Goal: Download file/media

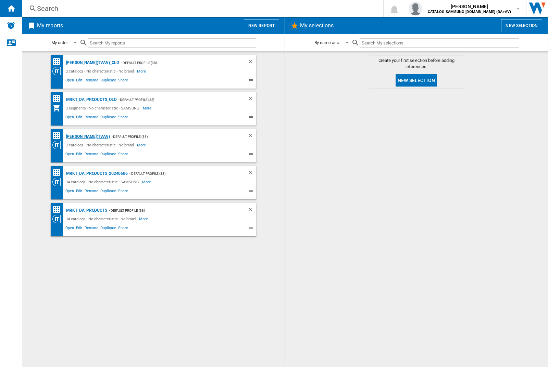
click at [76, 137] on div "[PERSON_NAME](TVAV)" at bounding box center [87, 137] width 46 height 9
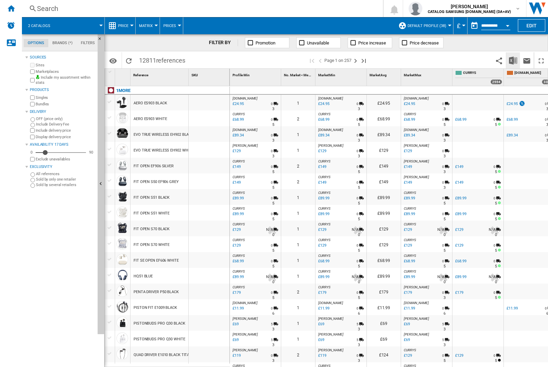
click at [513, 60] on img "Download in Excel" at bounding box center [513, 60] width 8 height 8
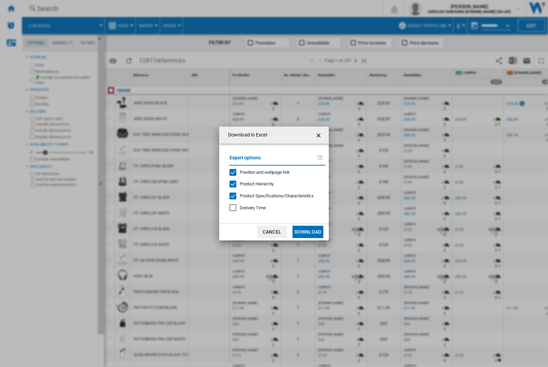
click at [275, 172] on span "Position and webpage link" at bounding box center [265, 172] width 50 height 5
click at [308, 232] on button "Download" at bounding box center [307, 232] width 31 height 12
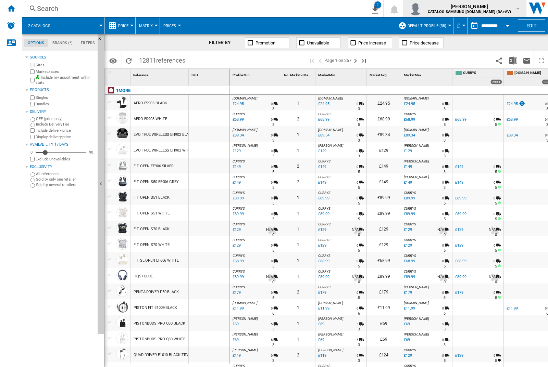
click at [422, 9] on img "button" at bounding box center [415, 9] width 14 height 14
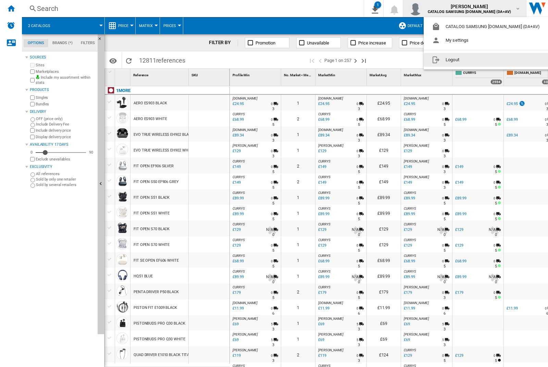
click at [476, 60] on button "Logout" at bounding box center [487, 60] width 127 height 14
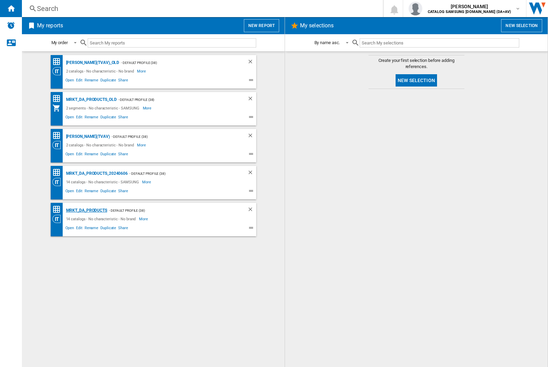
click at [86, 211] on div "MRKT_DA_PRODUCTS" at bounding box center [85, 210] width 43 height 9
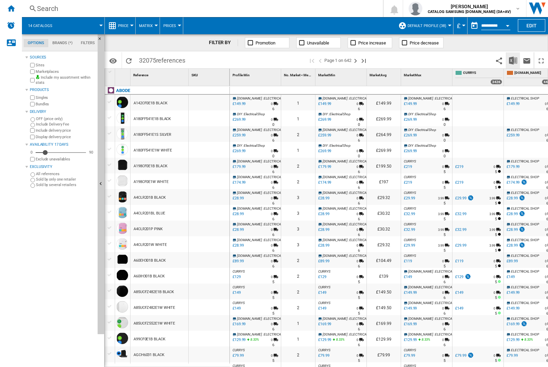
click at [513, 60] on img "Download in Excel" at bounding box center [513, 60] width 8 height 8
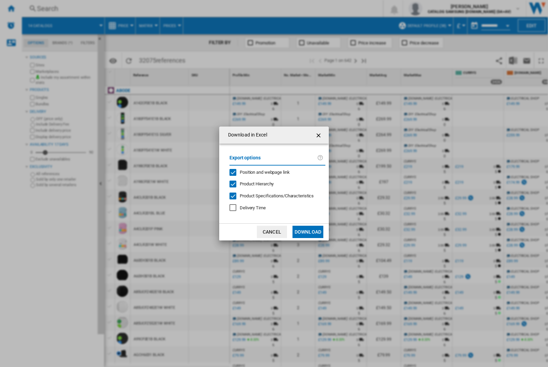
click at [260, 172] on span "Position and webpage link" at bounding box center [265, 172] width 50 height 5
click at [308, 232] on button "Download" at bounding box center [307, 232] width 31 height 12
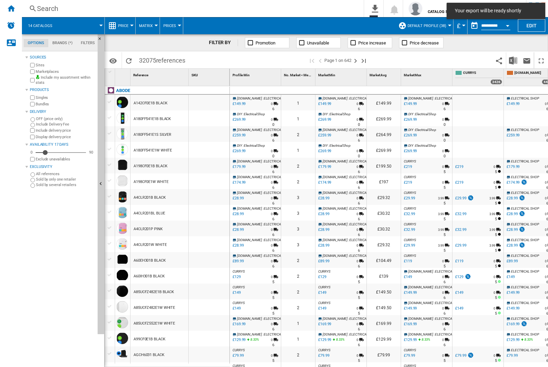
click at [211, 101] on div at bounding box center [209, 103] width 41 height 16
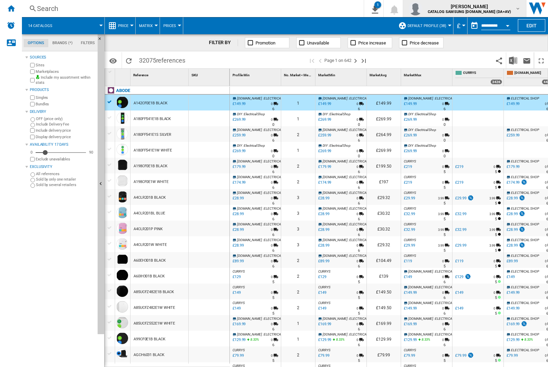
click at [422, 9] on img "button" at bounding box center [415, 9] width 14 height 14
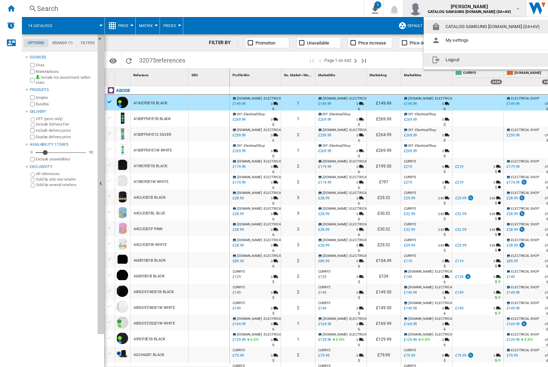
click at [476, 60] on button "Logout" at bounding box center [487, 60] width 127 height 14
